Goal: Task Accomplishment & Management: Complete application form

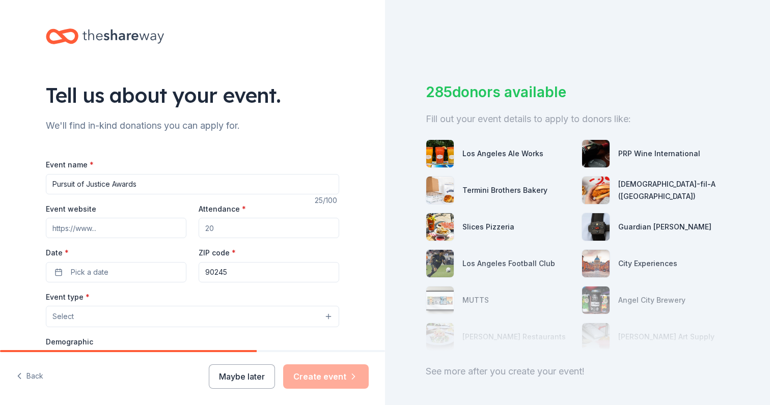
paste input "[URL][DOMAIN_NAME]"
type input "[URL][DOMAIN_NAME]"
click at [247, 221] on input "Attendance *" at bounding box center [269, 228] width 141 height 20
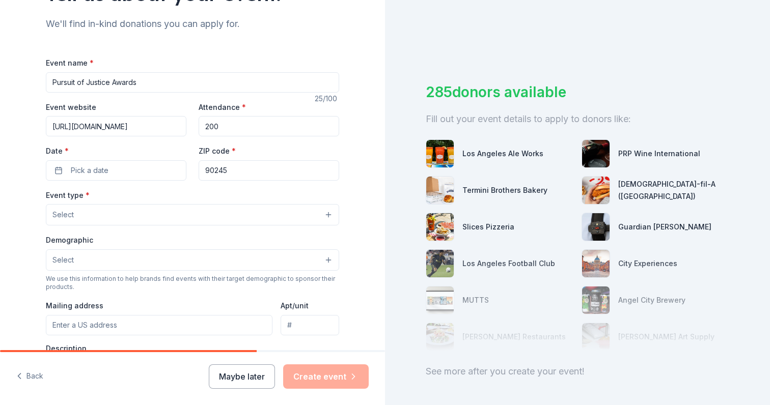
scroll to position [104, 0]
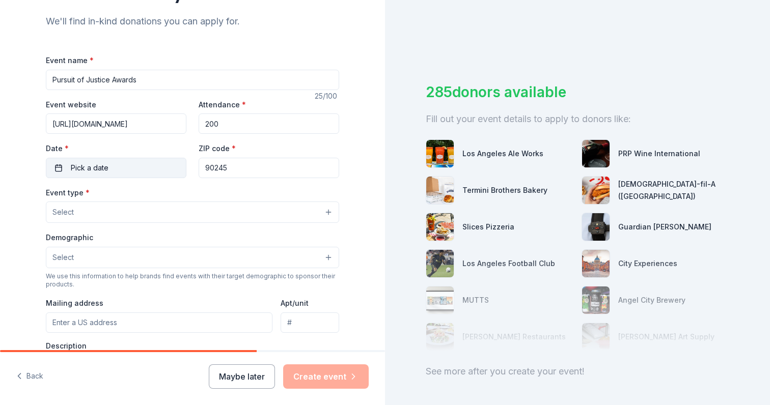
type input "200"
click at [107, 170] on span "Pick a date" at bounding box center [90, 168] width 38 height 12
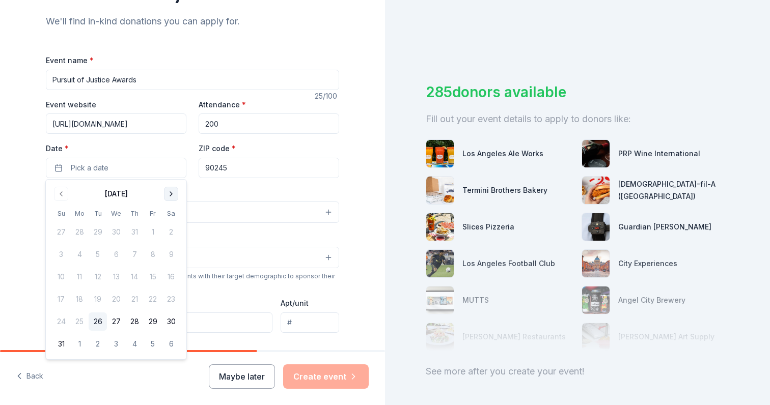
click at [170, 198] on button "Go to next month" at bounding box center [171, 194] width 14 height 14
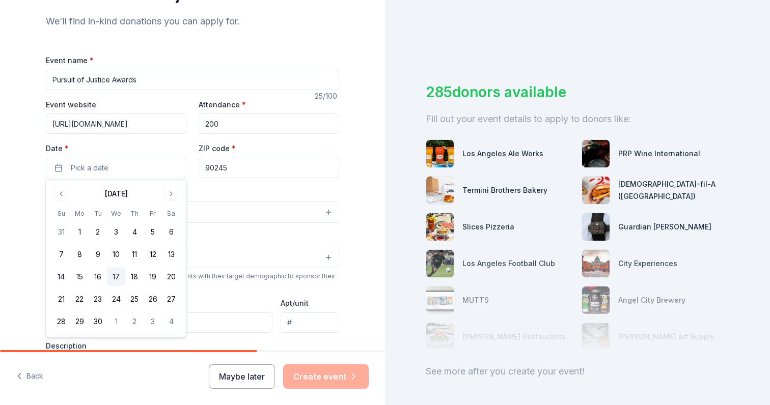
click at [118, 272] on button "17" at bounding box center [116, 277] width 18 height 18
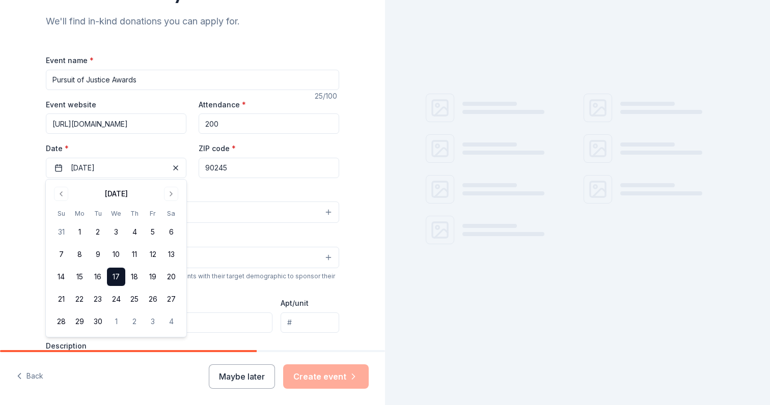
click at [225, 254] on button "Select" at bounding box center [192, 257] width 293 height 21
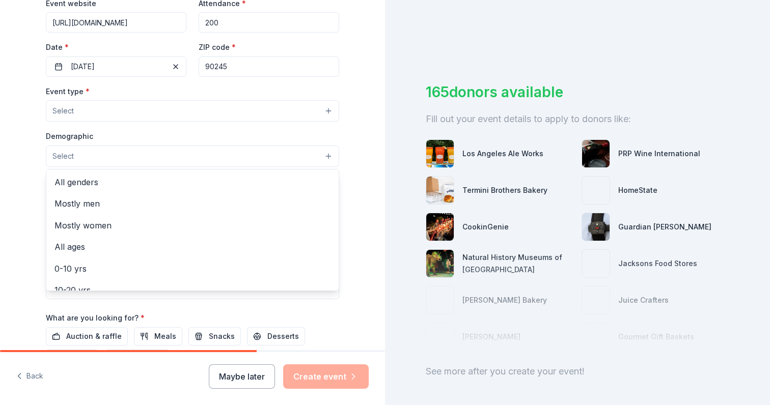
scroll to position [209, 0]
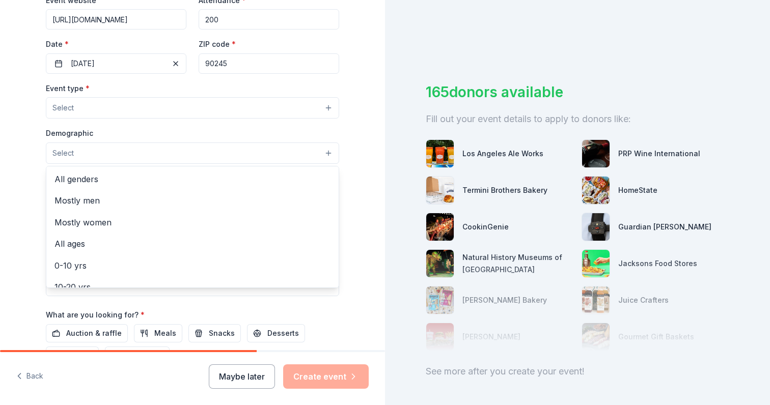
click at [210, 107] on div "Event type * Select Demographic Select All genders Mostly men Mostly women All …" at bounding box center [192, 189] width 293 height 214
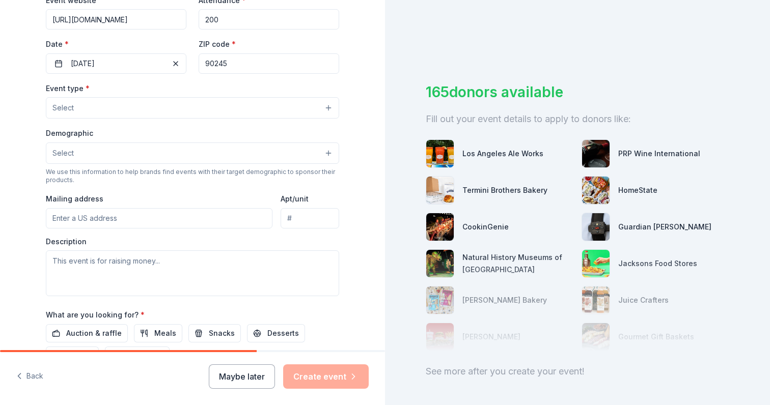
click at [210, 107] on button "Select" at bounding box center [192, 107] width 293 height 21
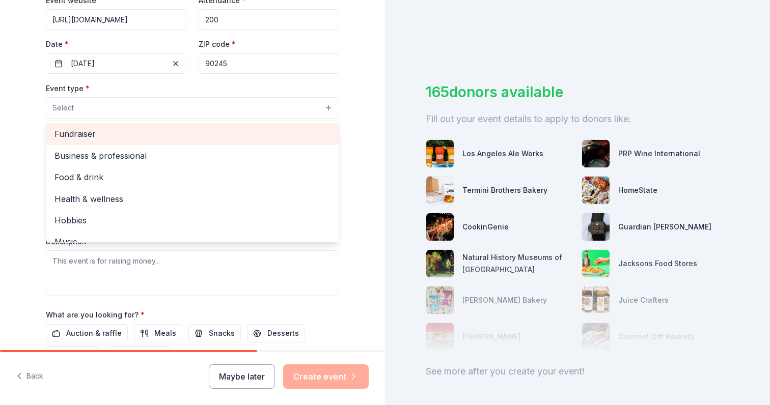
click at [185, 133] on span "Fundraiser" at bounding box center [192, 133] width 276 height 13
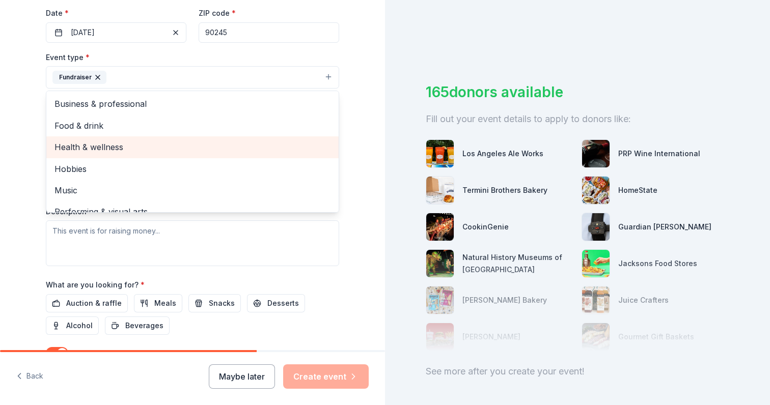
scroll to position [0, 0]
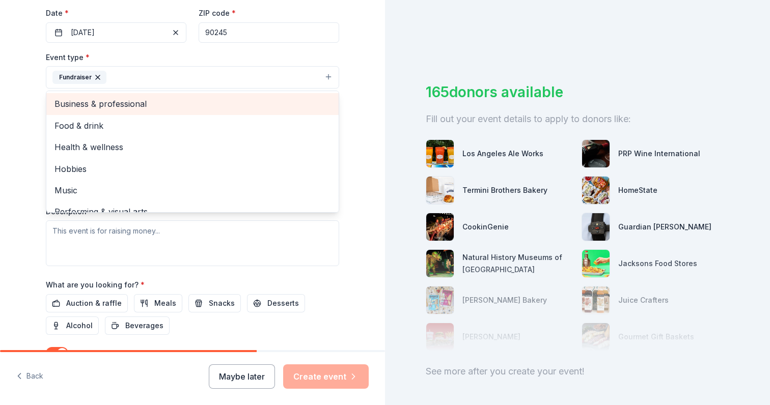
click at [247, 105] on span "Business & professional" at bounding box center [192, 103] width 276 height 13
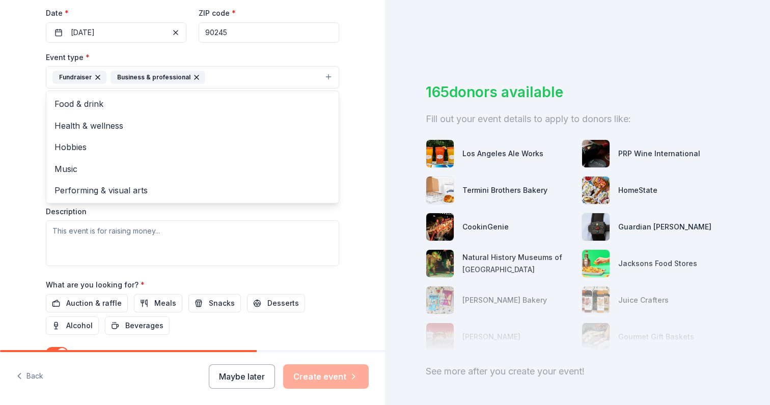
click at [358, 140] on div "Tell us about your event. We'll find in-kind donations you can apply for. Event…" at bounding box center [192, 99] width 385 height 679
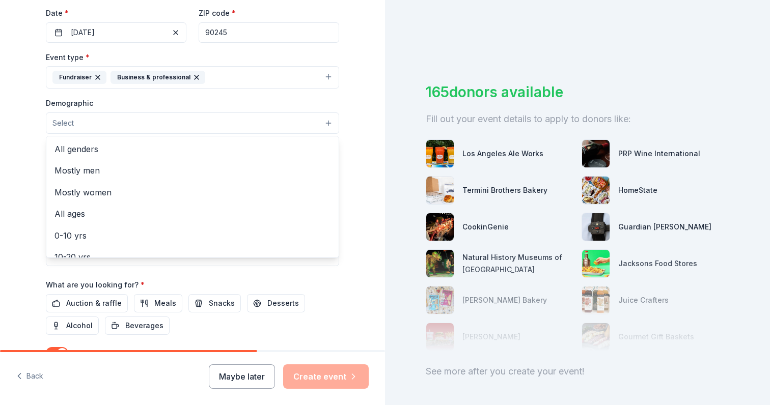
click at [63, 119] on span "Select" at bounding box center [62, 123] width 21 height 12
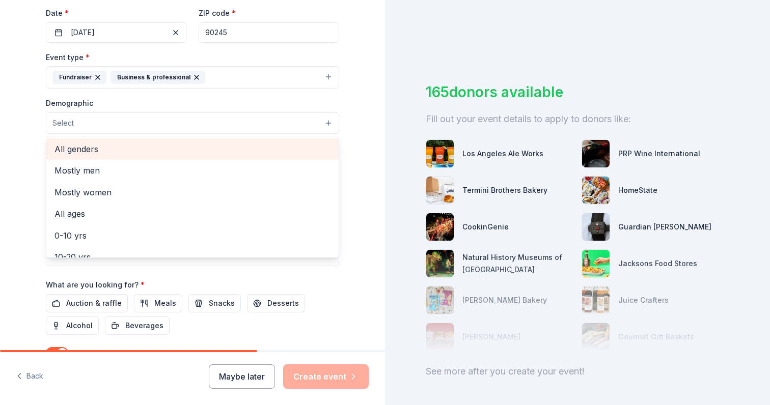
click at [156, 147] on span "All genders" at bounding box center [192, 149] width 276 height 13
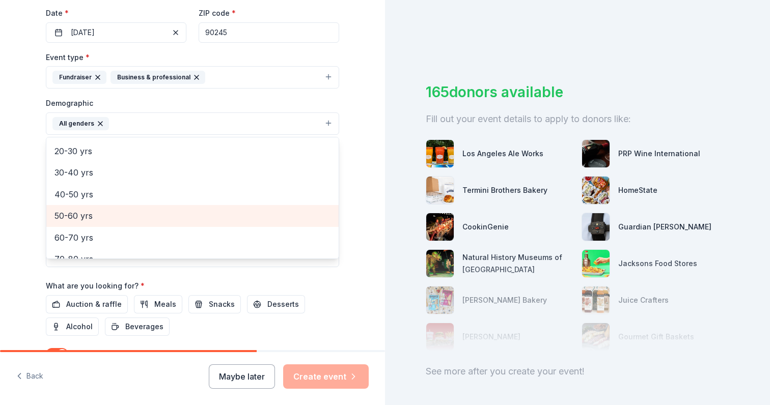
scroll to position [104, 0]
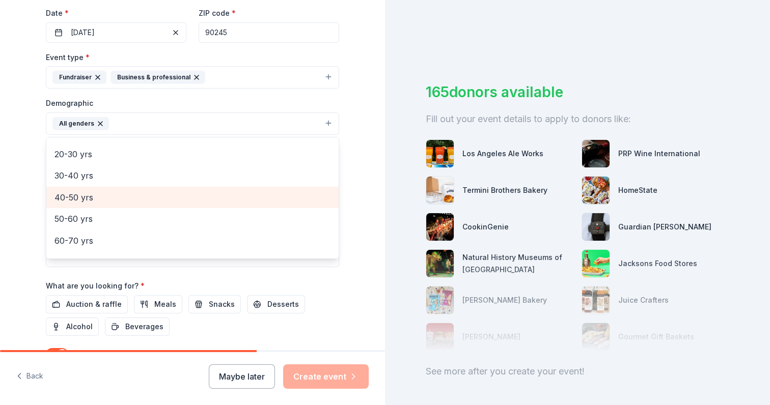
click at [183, 194] on span "40-50 yrs" at bounding box center [192, 197] width 276 height 13
click at [183, 194] on span "50-60 yrs" at bounding box center [192, 197] width 276 height 13
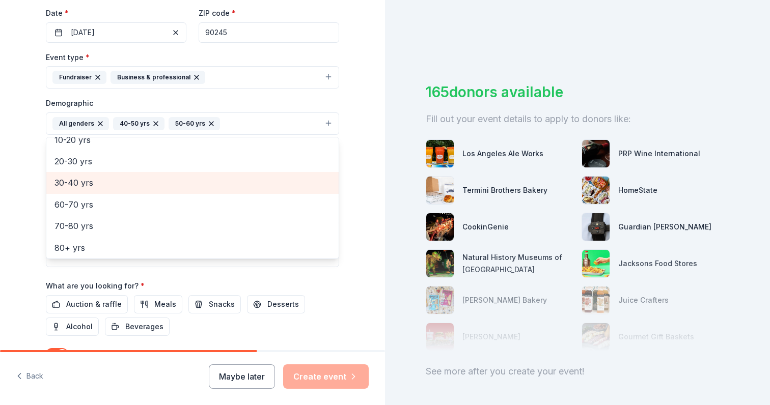
click at [184, 177] on span "30-40 yrs" at bounding box center [192, 182] width 276 height 13
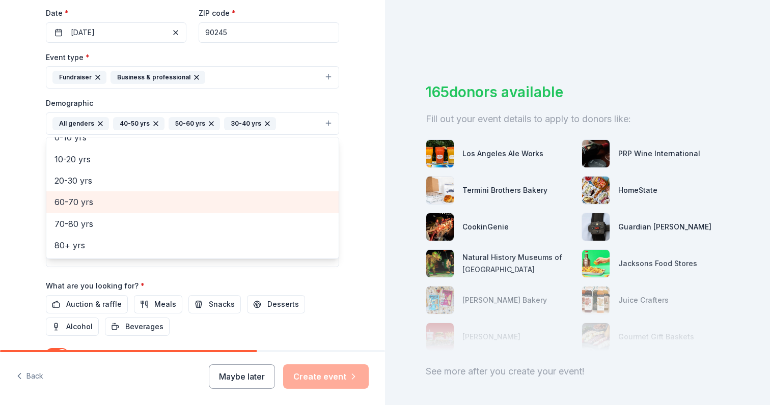
scroll to position [75, 0]
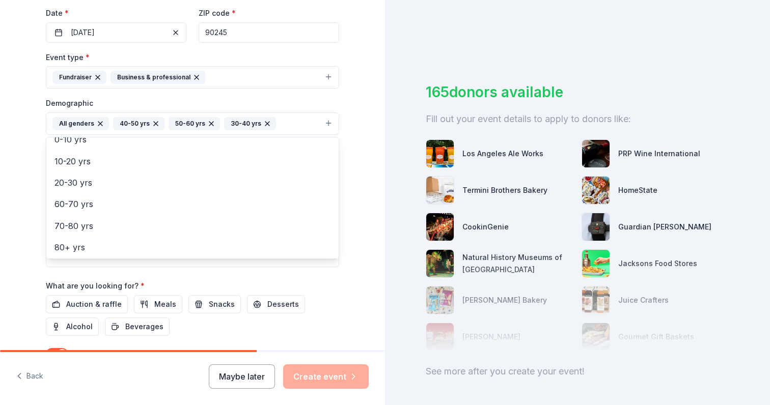
click at [372, 183] on div "Tell us about your event. We'll find in-kind donations you can apply for. Event…" at bounding box center [192, 100] width 385 height 680
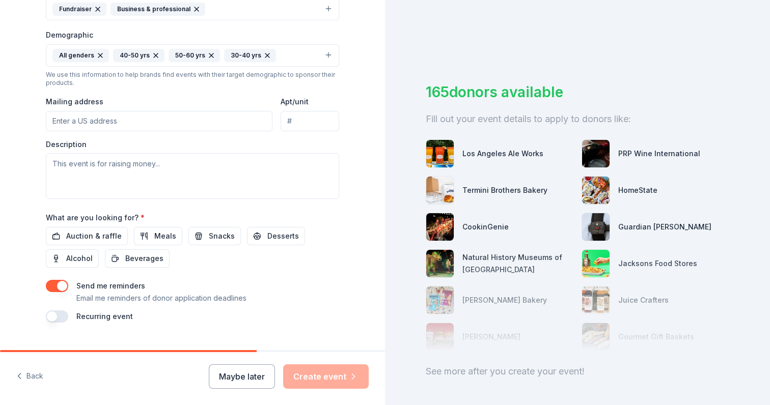
scroll to position [320, 0]
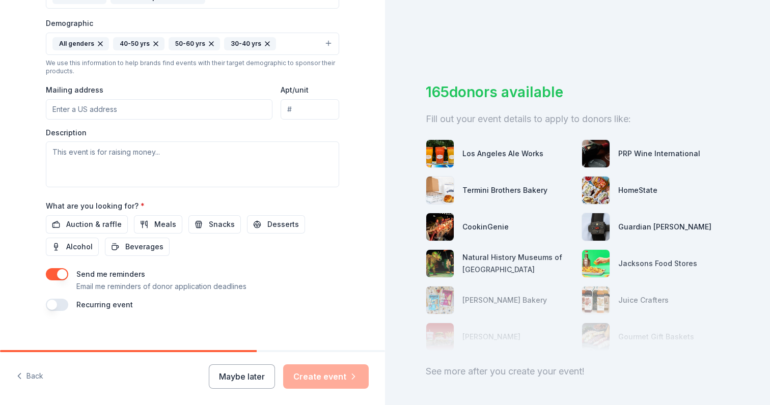
paste input "360 N Pacific Coast Hwy Suite 2070, El Segundo, CA 90245"
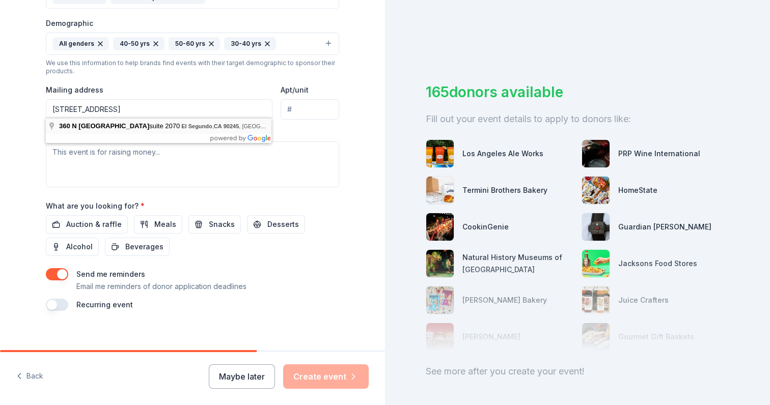
type input "360 North Pacific Coast Highway, El Segundo, CA, 90245"
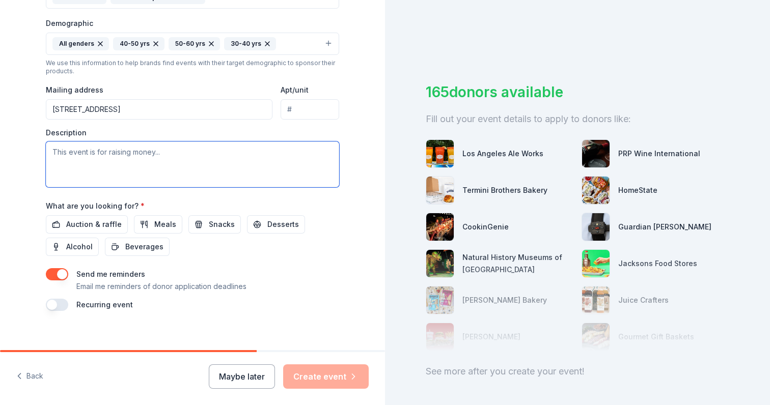
click at [138, 159] on textarea at bounding box center [192, 165] width 293 height 46
paste textarea "this year’s Pursuit of Justice Awards will take place on Wednesday, September 1…"
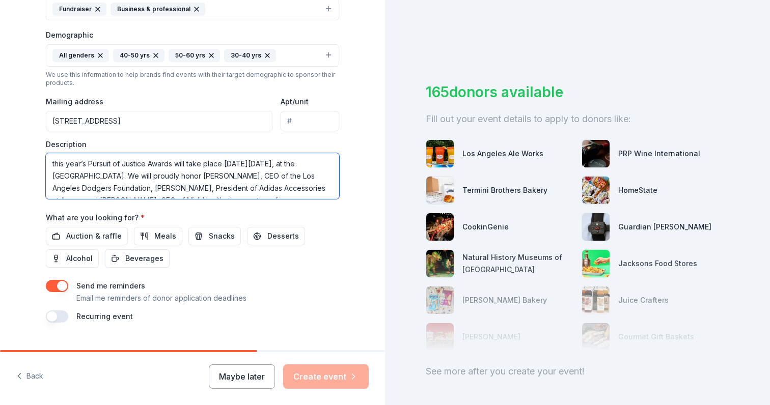
scroll to position [0, 0]
click at [56, 165] on textarea "this year’s Pursuit of Justice Awards will take place on Wednesday, September 1…" at bounding box center [192, 176] width 293 height 46
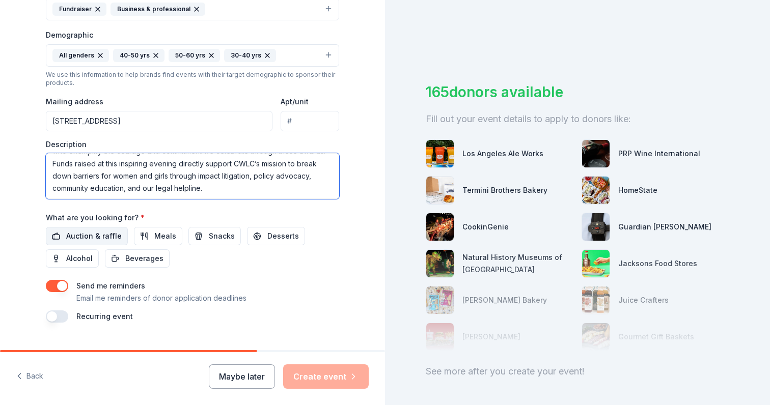
type textarea "This year’s Pursuit of Justice Awards will take place [DATE][DATE], at the [GEO…"
click at [82, 234] on span "Auction & raffle" at bounding box center [94, 236] width 56 height 12
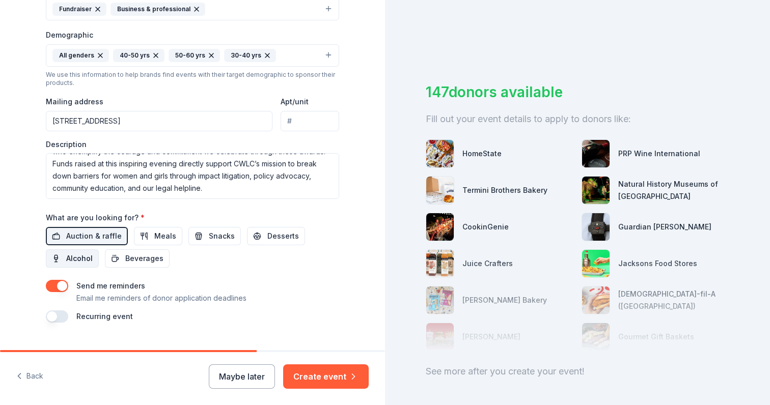
click at [73, 253] on span "Alcohol" at bounding box center [79, 259] width 26 height 12
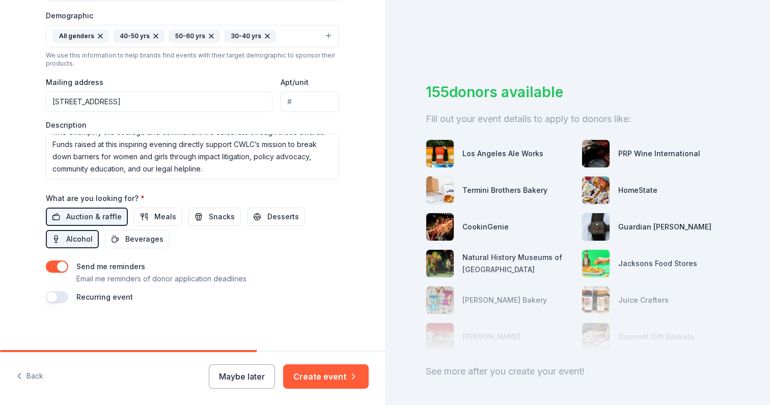
scroll to position [327, 0]
click at [325, 376] on button "Create event" at bounding box center [326, 377] width 86 height 24
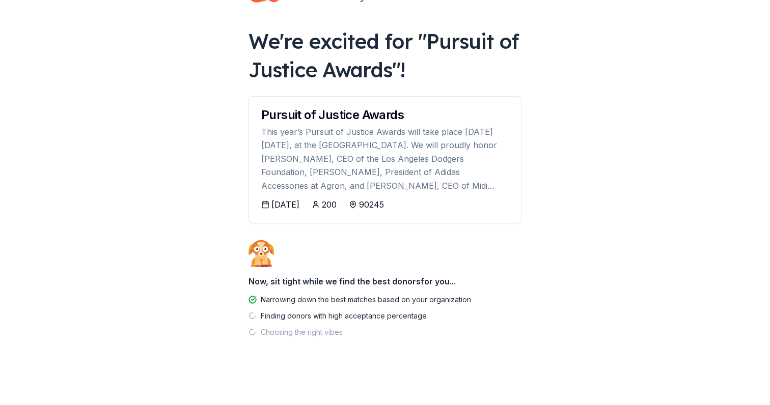
scroll to position [37, 0]
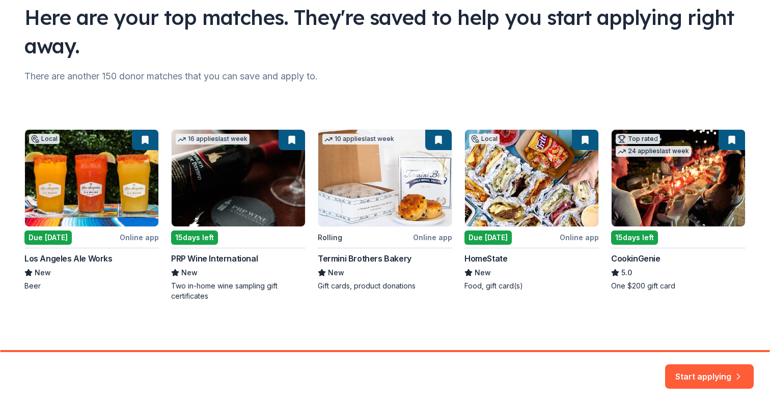
scroll to position [78, 0]
click at [96, 193] on div "Local Due tomorrow Online app Los Angeles Ale Works New Beer 16 applies last we…" at bounding box center [384, 215] width 721 height 172
click at [141, 147] on div "Local Due tomorrow Online app Los Angeles Ale Works New Beer 16 applies last we…" at bounding box center [384, 215] width 721 height 172
click at [704, 377] on button "Start applying" at bounding box center [709, 371] width 89 height 24
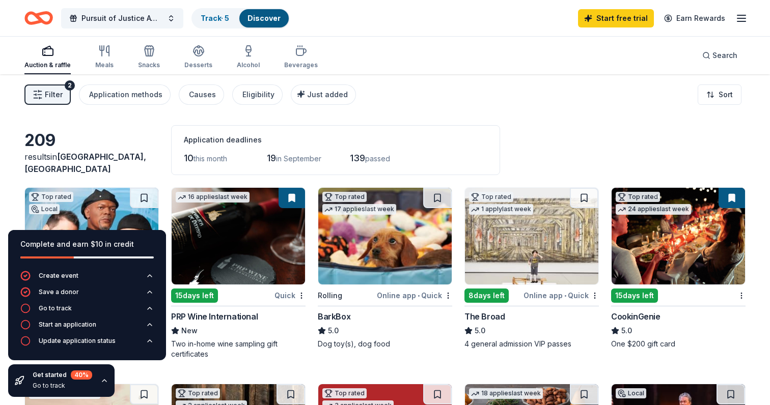
click at [450, 129] on div "Application deadlines 10 this month 19 in September 139 passed" at bounding box center [335, 150] width 329 height 50
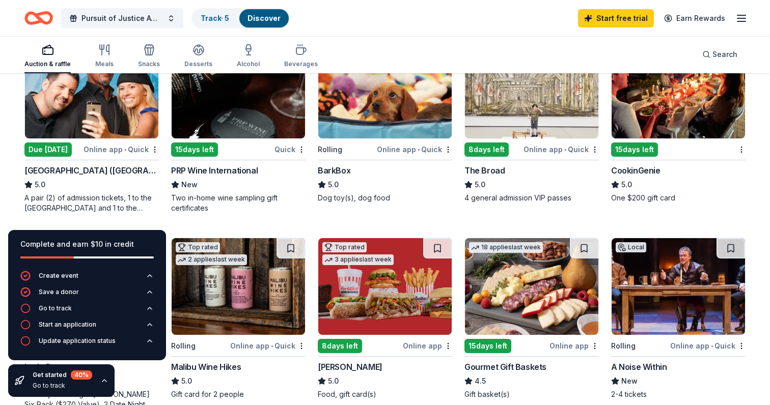
scroll to position [147, 0]
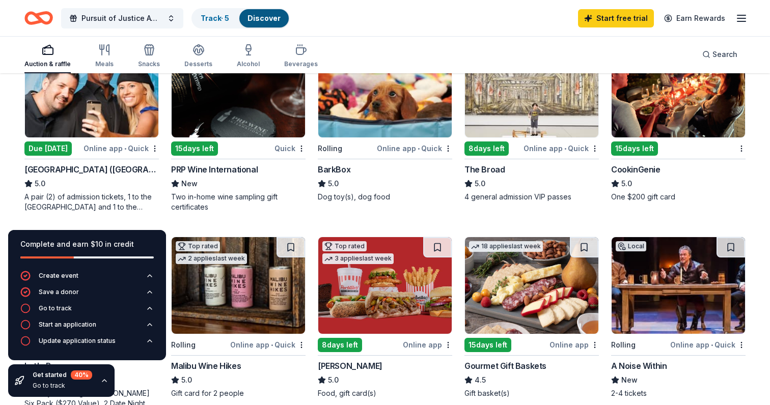
click at [83, 114] on img at bounding box center [91, 89] width 133 height 97
click at [204, 150] on div "15 days left" at bounding box center [194, 149] width 47 height 14
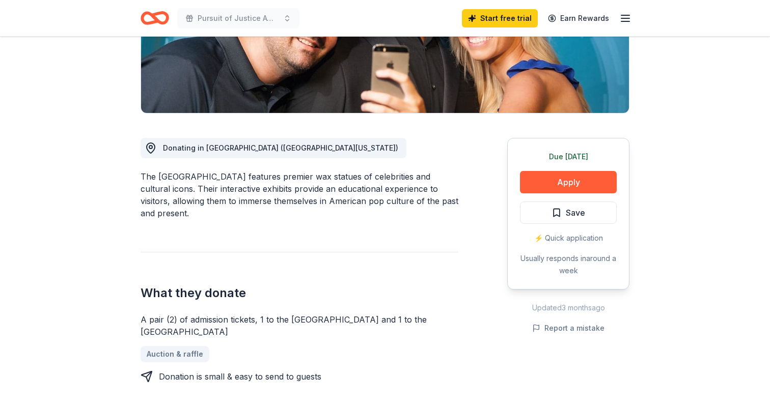
scroll to position [213, 0]
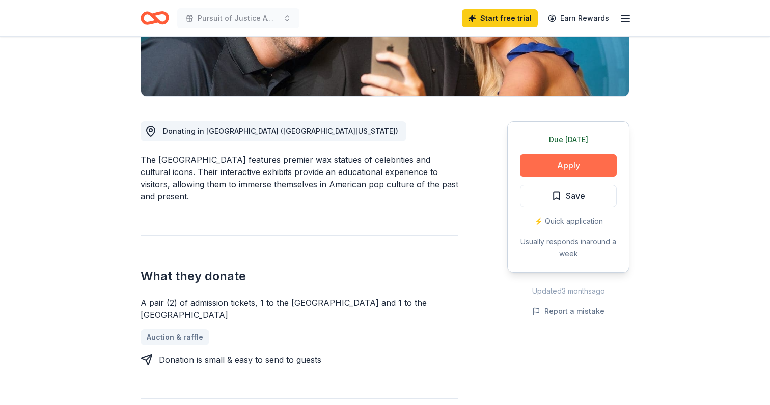
click at [572, 167] on button "Apply" at bounding box center [568, 165] width 97 height 22
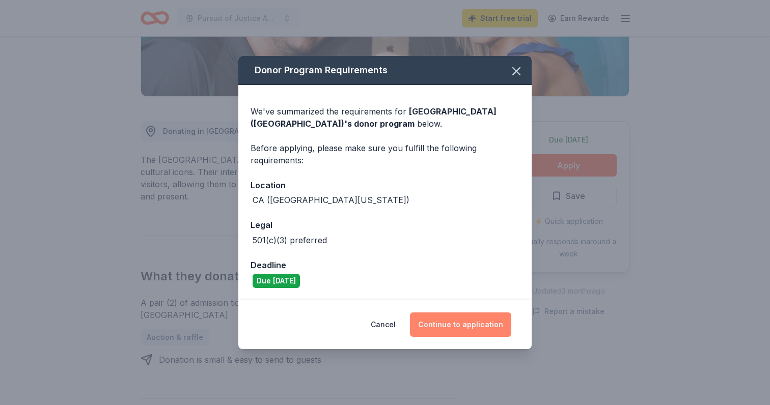
click at [462, 325] on button "Continue to application" at bounding box center [460, 325] width 101 height 24
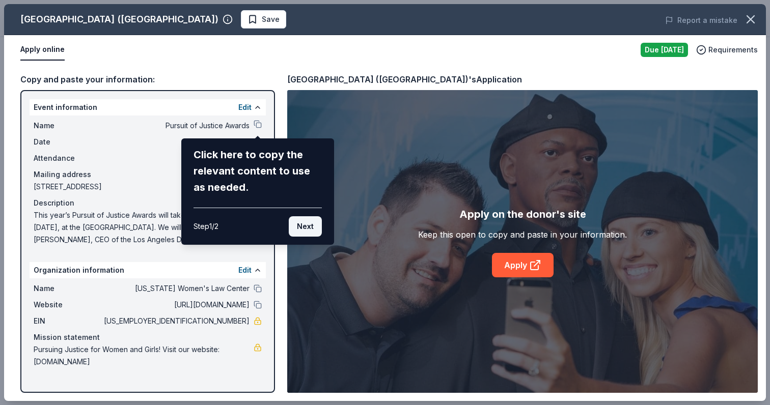
click at [305, 227] on button "Next" at bounding box center [305, 226] width 33 height 20
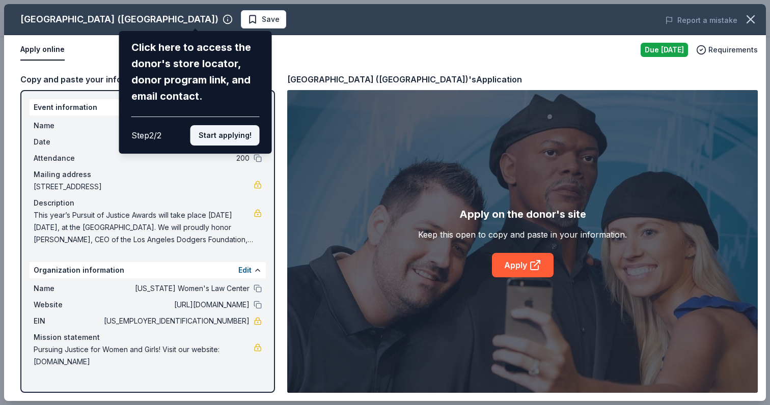
click at [223, 125] on button "Start applying!" at bounding box center [224, 135] width 69 height 20
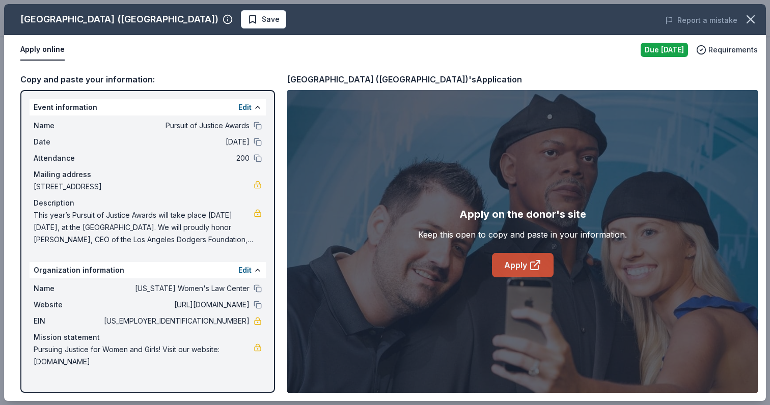
click at [535, 268] on icon at bounding box center [535, 265] width 12 height 12
drag, startPoint x: 198, startPoint y: 324, endPoint x: 249, endPoint y: 320, distance: 50.6
click at [249, 320] on span "95-4204490" at bounding box center [176, 321] width 148 height 12
click at [214, 322] on span "95-4204490" at bounding box center [176, 321] width 148 height 12
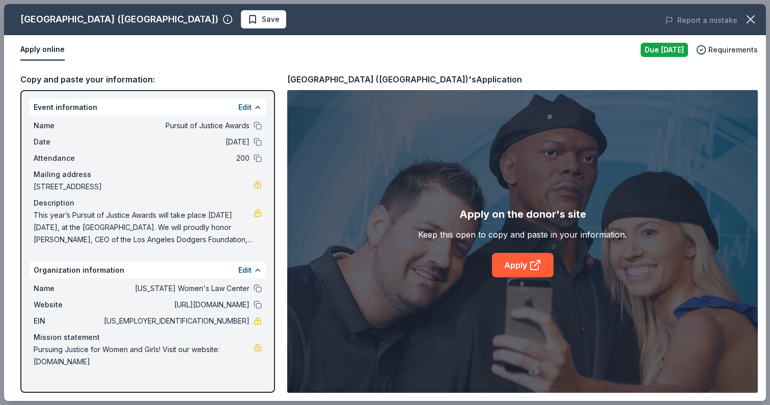
click at [214, 322] on span "95-4204490" at bounding box center [176, 321] width 148 height 12
drag, startPoint x: 37, startPoint y: 215, endPoint x: 169, endPoint y: 246, distance: 135.9
click at [164, 247] on div "Name Pursuit of Justice Awards Date 09/17/25 Attendance 200 Mailing address 360…" at bounding box center [148, 183] width 236 height 134
click at [256, 212] on link at bounding box center [258, 213] width 8 height 8
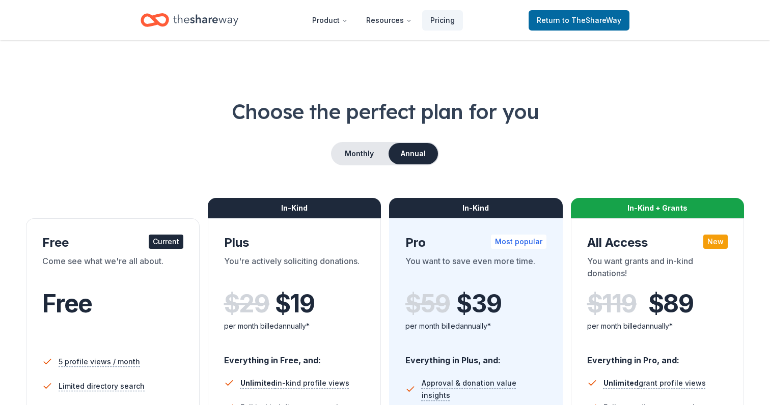
click at [146, 256] on div "Come see what we're all about." at bounding box center [112, 269] width 141 height 29
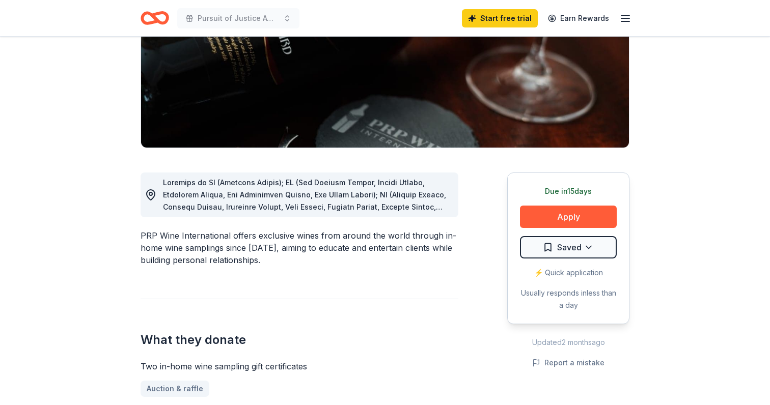
scroll to position [185, 0]
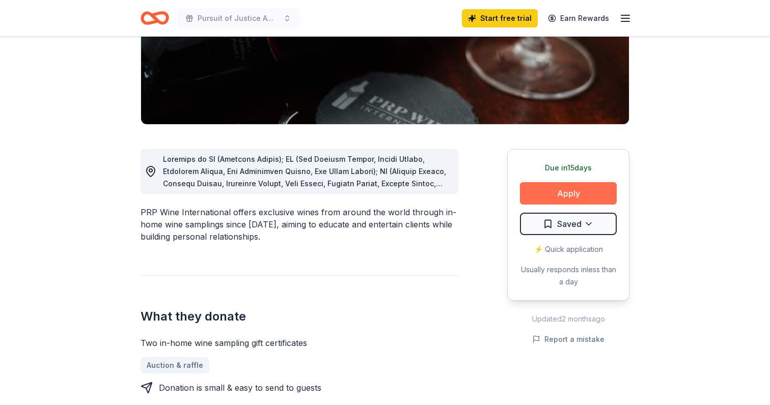
click at [577, 196] on button "Apply" at bounding box center [568, 193] width 97 height 22
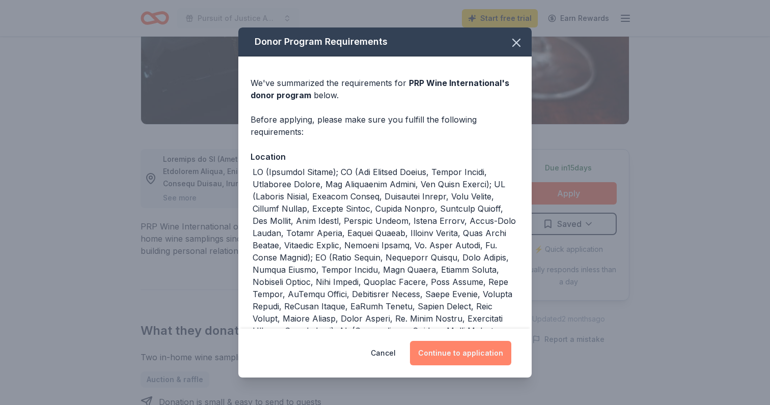
click at [476, 355] on button "Continue to application" at bounding box center [460, 353] width 101 height 24
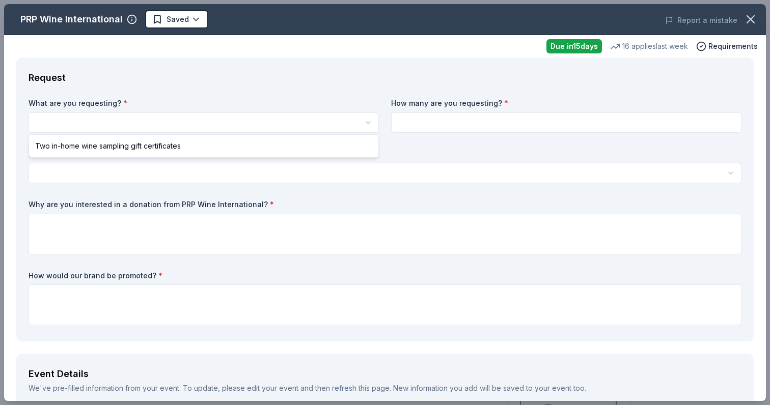
click at [241, 119] on html "Pursuit of Justice Awards Start free trial Earn Rewards Due [DATE] Share PRP Wi…" at bounding box center [385, 202] width 770 height 405
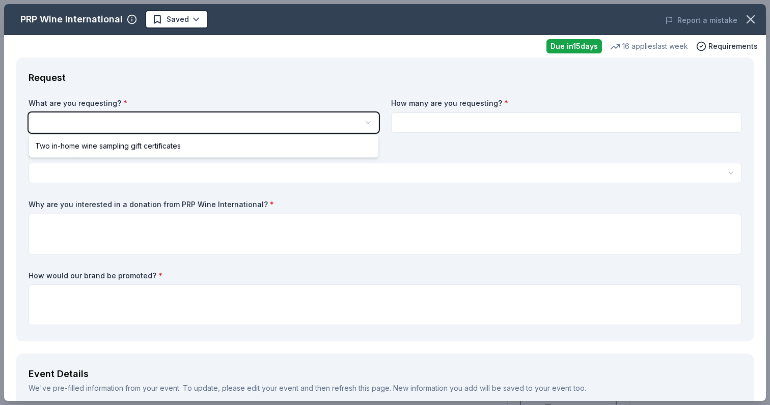
scroll to position [0, 0]
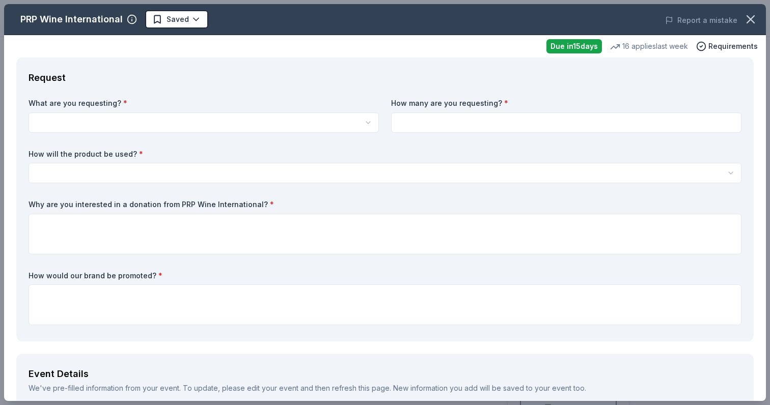
click at [238, 123] on html "Pursuit of Justice Awards Start free trial Earn Rewards Due [DATE] Share PRP Wi…" at bounding box center [385, 202] width 770 height 405
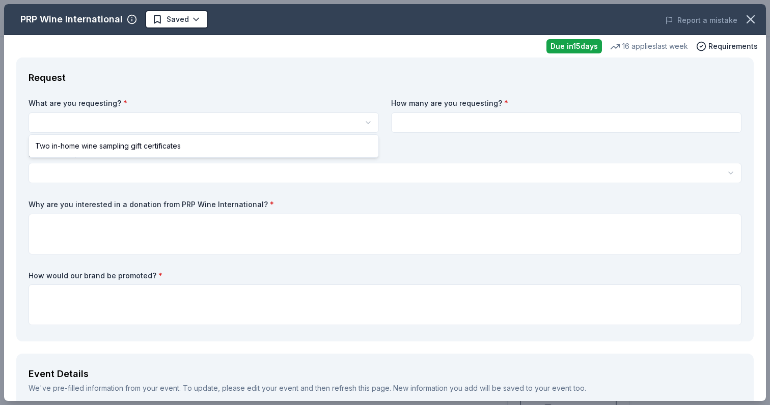
select select "Two in-home wine sampling gift certificates"
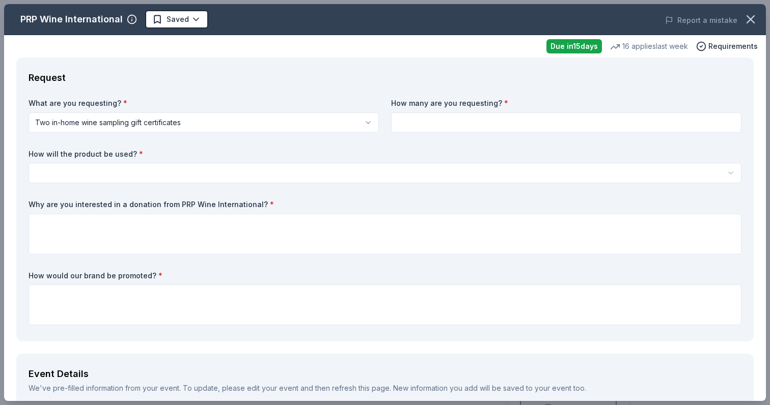
click at [464, 125] on input at bounding box center [566, 123] width 350 height 20
type input "2"
click at [296, 172] on html "Pursuit of Justice Awards Start free trial Earn Rewards Due [DATE] Share PRP Wi…" at bounding box center [385, 202] width 770 height 405
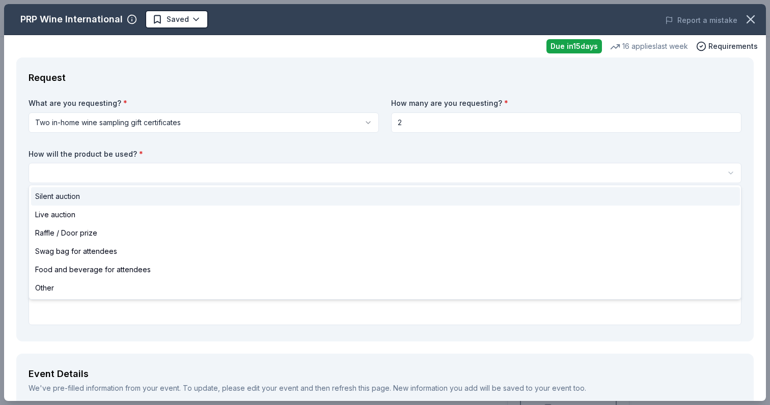
select select "silentAuction"
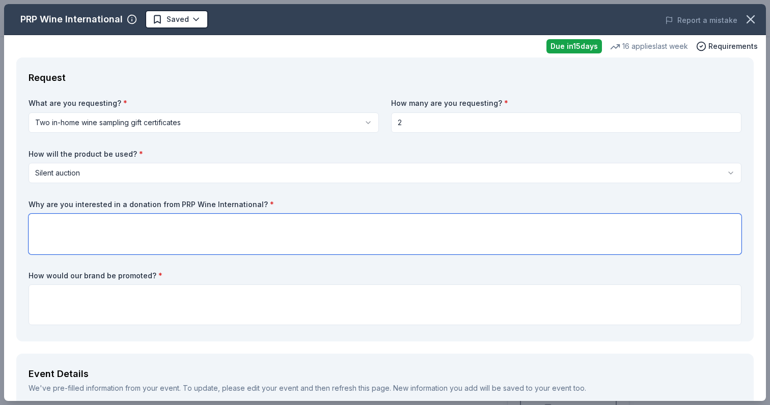
click at [101, 228] on textarea at bounding box center [385, 234] width 713 height 41
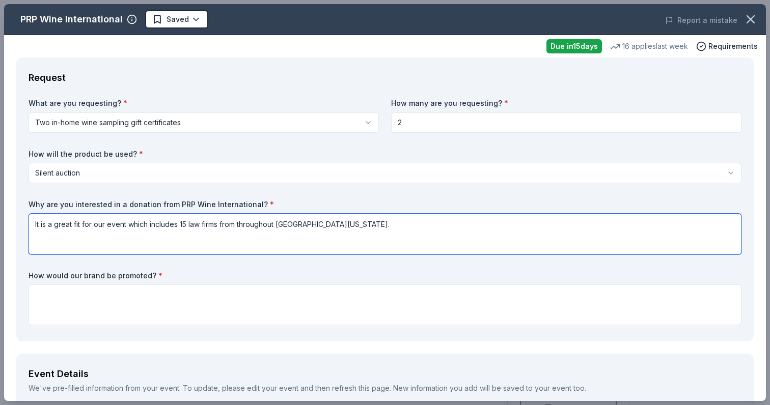
type textarea "It is a great fit for our event which includes 15 law firms from throughout [GE…"
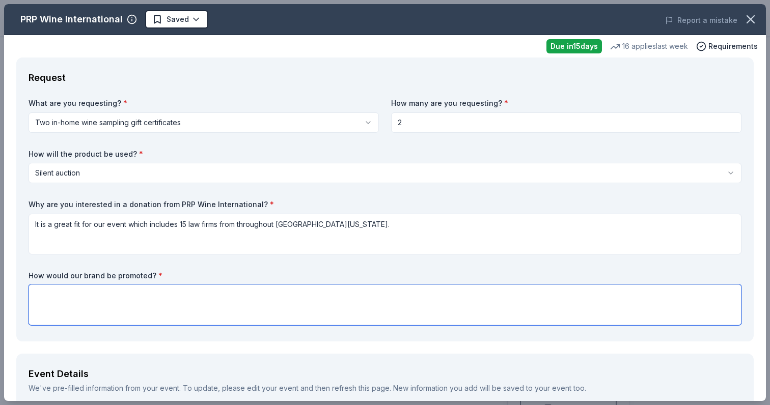
click at [57, 295] on textarea at bounding box center [385, 305] width 713 height 41
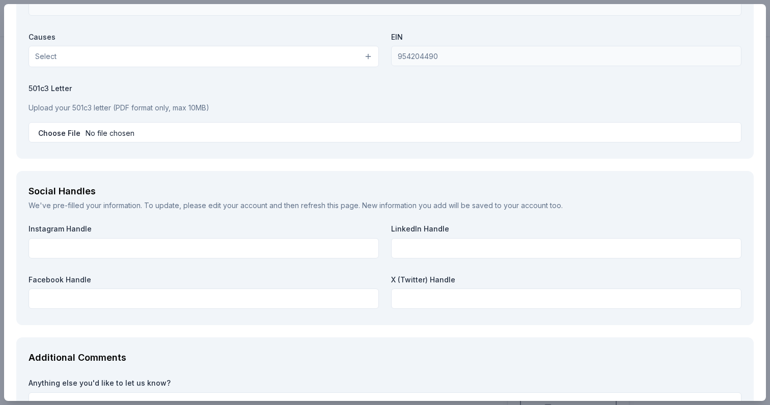
scroll to position [1037, 0]
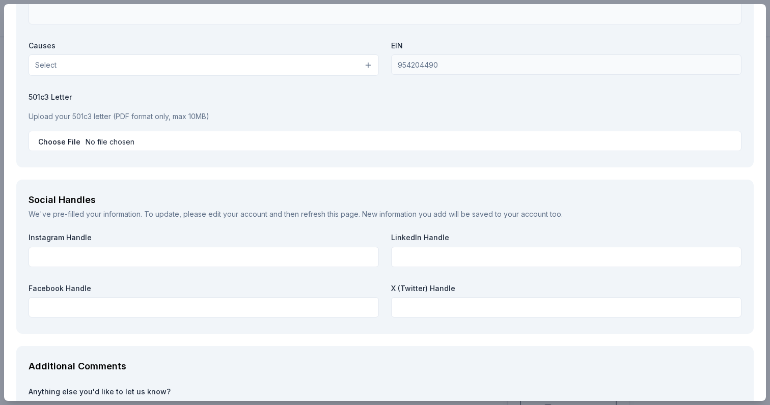
type textarea "Signage at event and on the screen. Inclusion on the website as an auction dono…"
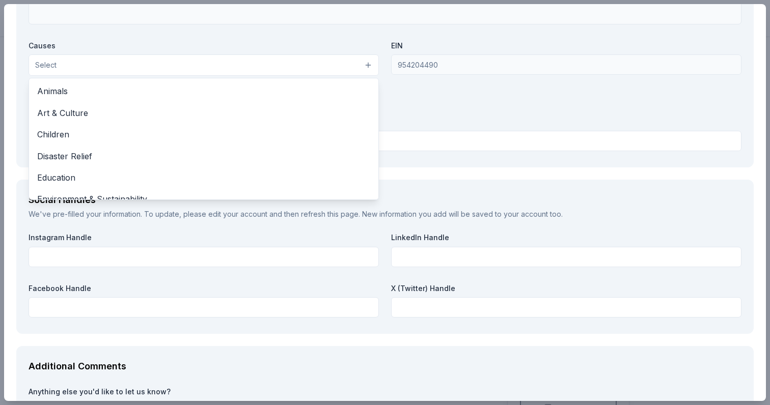
click at [363, 62] on button "Select" at bounding box center [204, 64] width 350 height 21
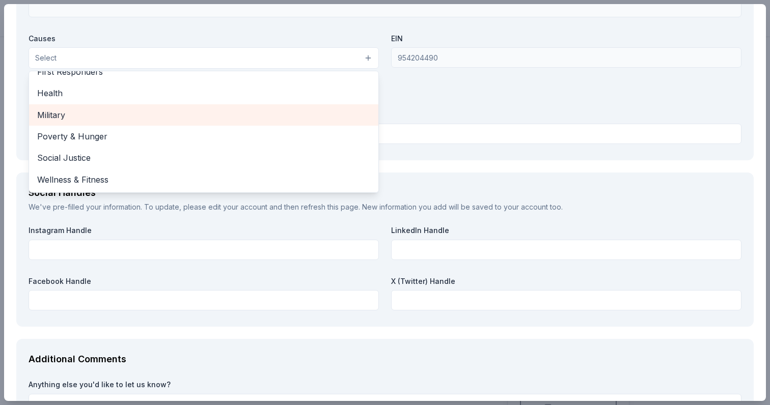
scroll to position [1047, 0]
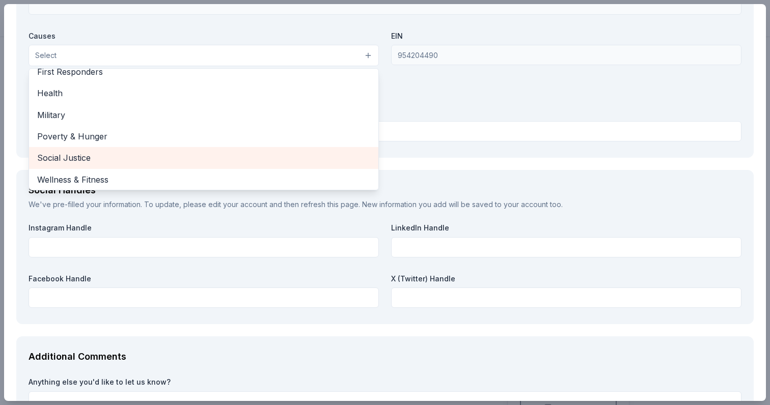
click at [240, 154] on span "Social Justice" at bounding box center [203, 157] width 333 height 13
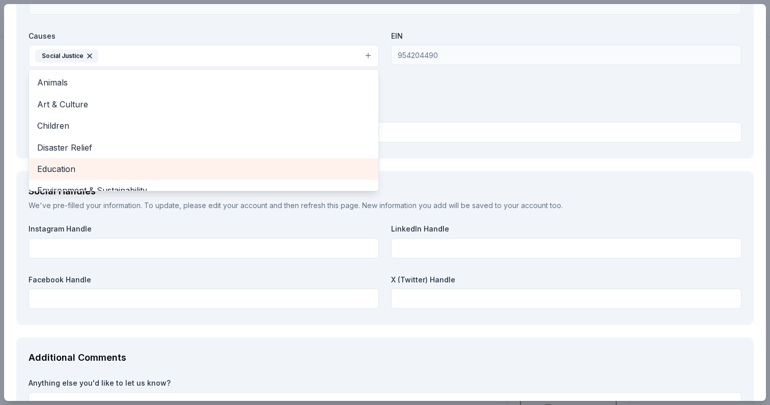
scroll to position [0, 0]
click at [236, 162] on span "Education" at bounding box center [203, 168] width 333 height 13
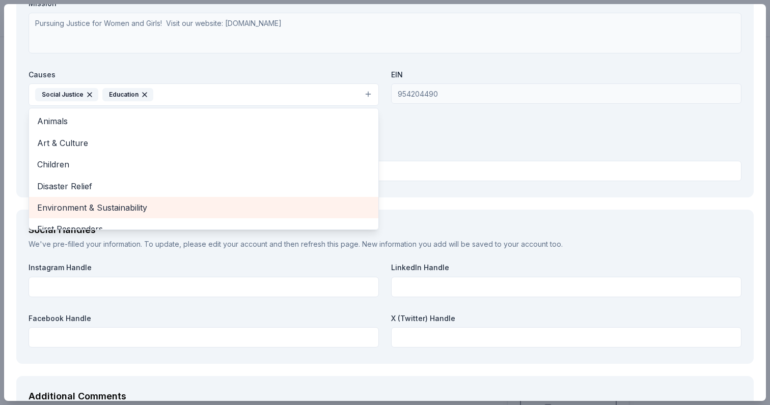
scroll to position [1007, 0]
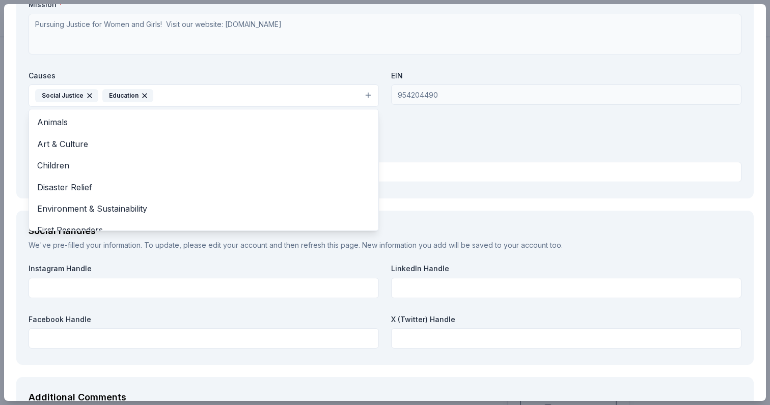
click at [458, 174] on div "Organization Name * [US_STATE] Women's Law Center Organization Website [URL][DO…" at bounding box center [385, 67] width 713 height 237
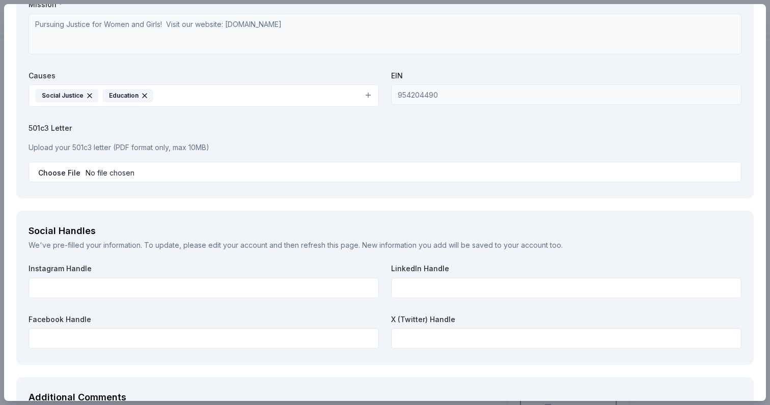
click at [252, 170] on input "file" at bounding box center [385, 172] width 713 height 20
click at [68, 170] on input "file" at bounding box center [385, 172] width 713 height 20
type input "C:\fakepath\CWLC 501c3 Founding Document1 (1).pdf"
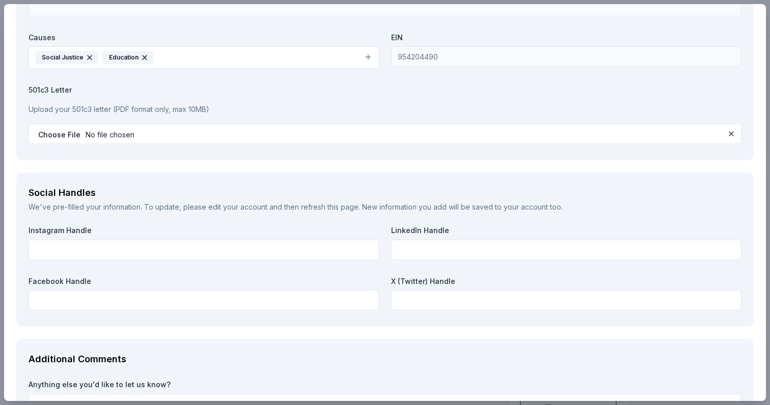
scroll to position [1082, 0]
